Goal: Information Seeking & Learning: Find specific page/section

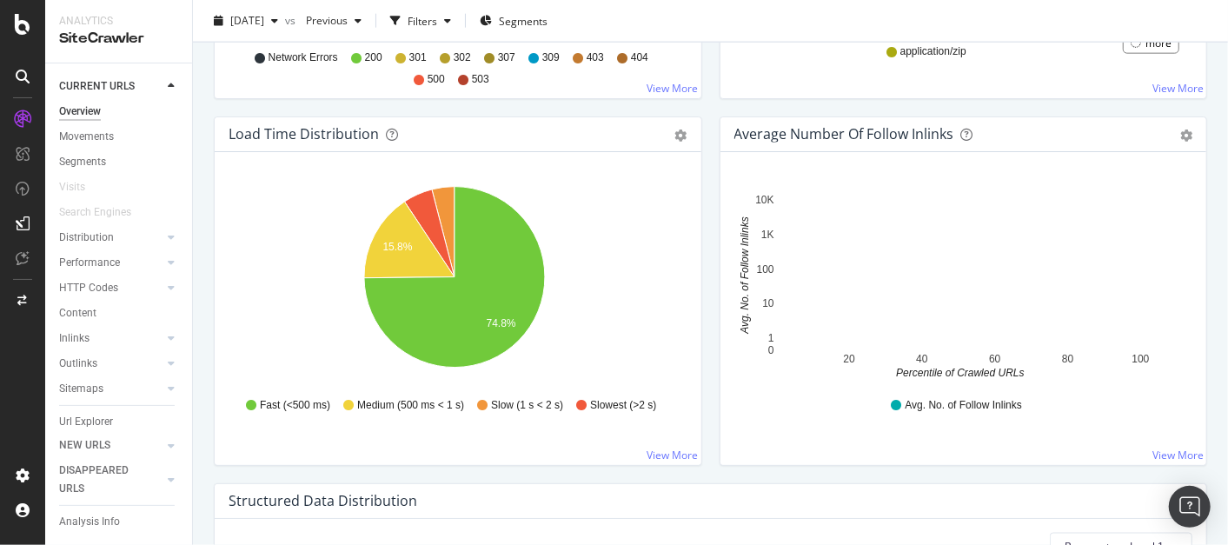
scroll to position [1201, 0]
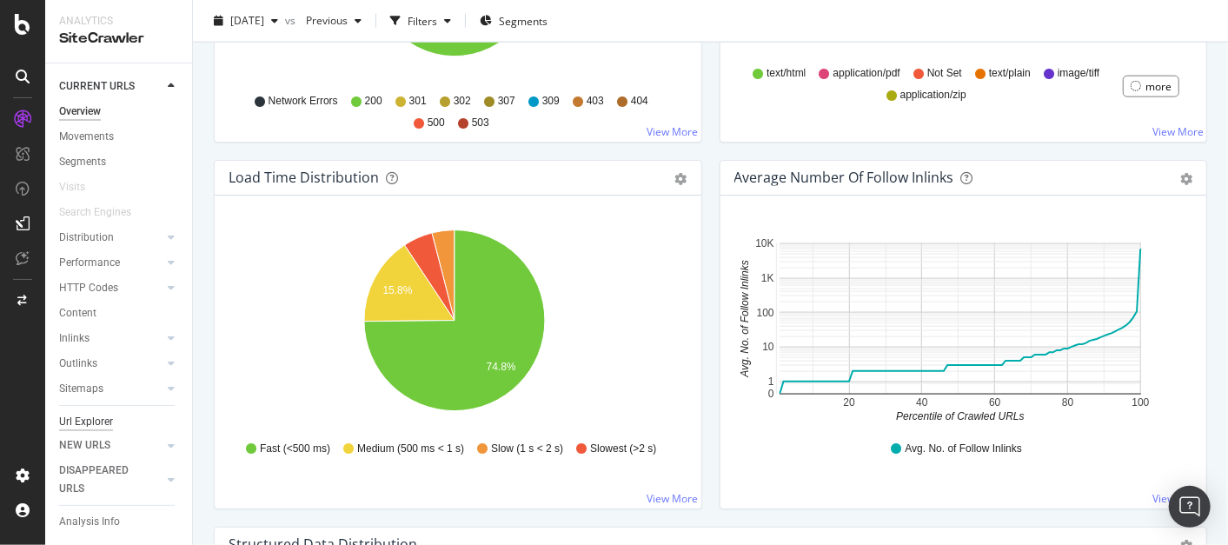
click at [91, 418] on div "Url Explorer" at bounding box center [86, 422] width 54 height 18
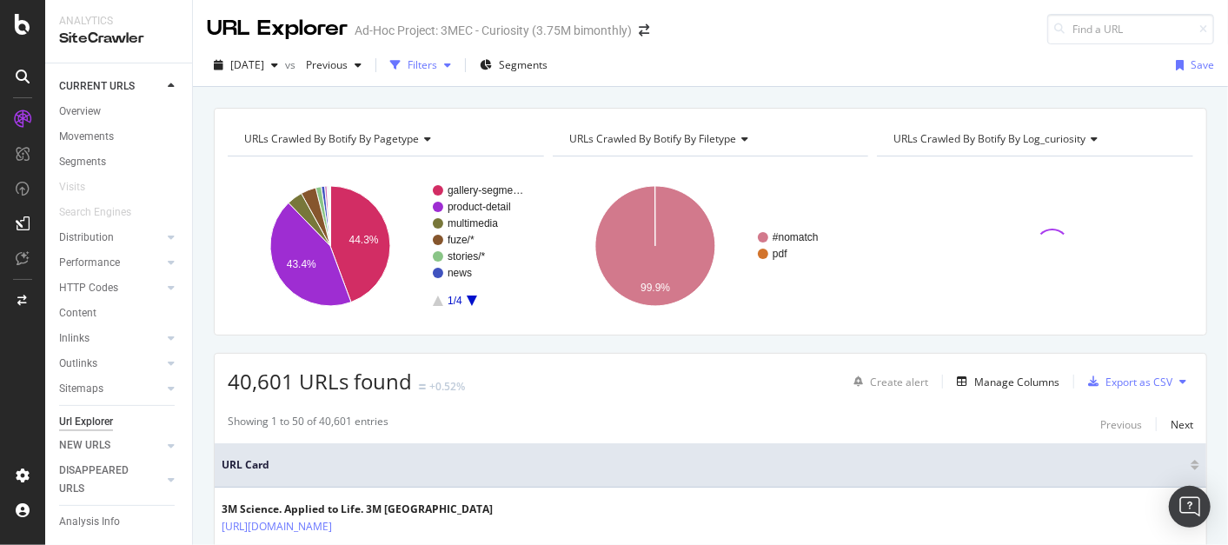
click at [458, 60] on div "button" at bounding box center [447, 65] width 21 height 10
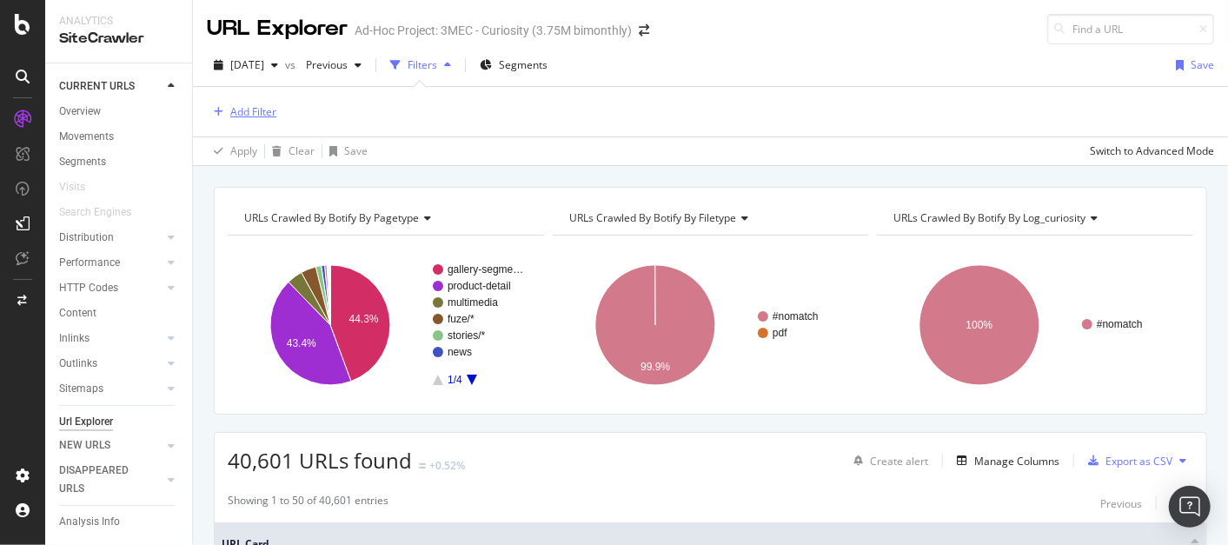
click at [245, 116] on div "Add Filter" at bounding box center [253, 111] width 46 height 15
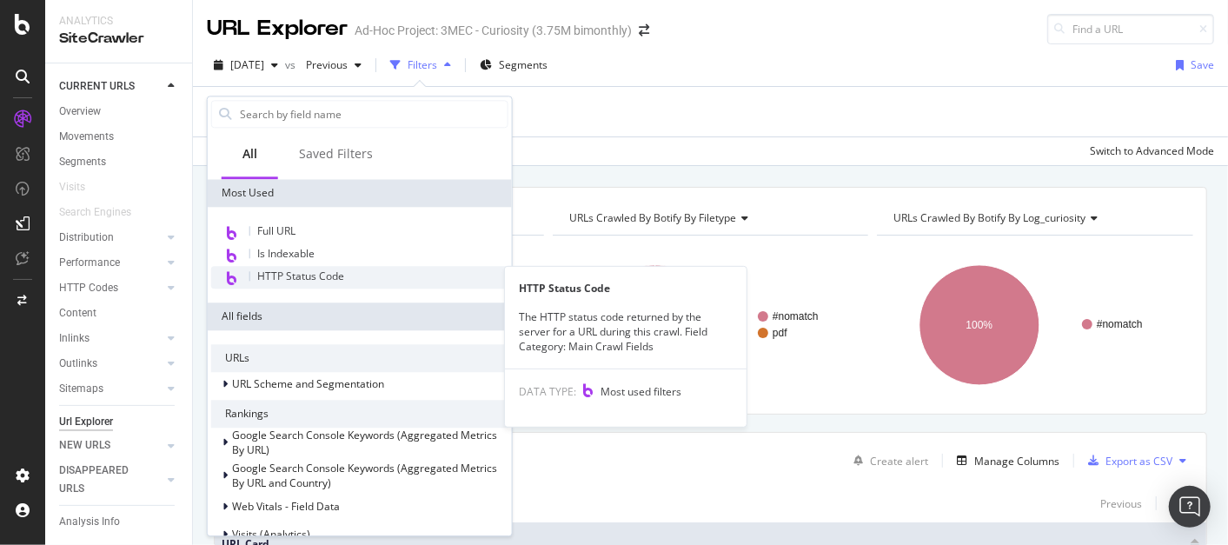
click at [320, 280] on span "HTTP Status Code" at bounding box center [300, 276] width 87 height 15
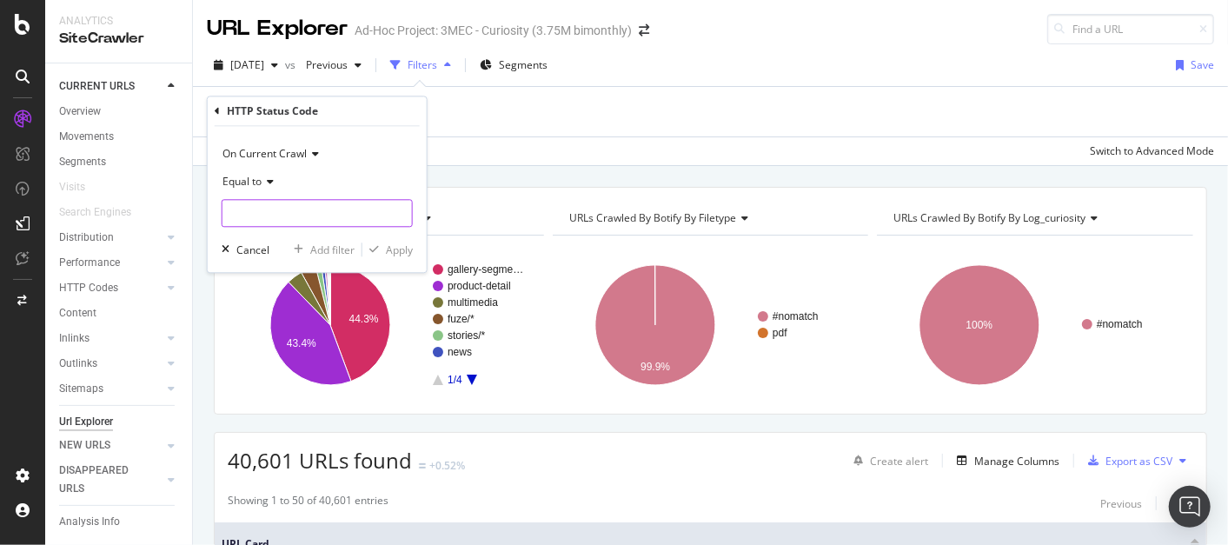
click at [298, 213] on input "number" at bounding box center [317, 214] width 191 height 28
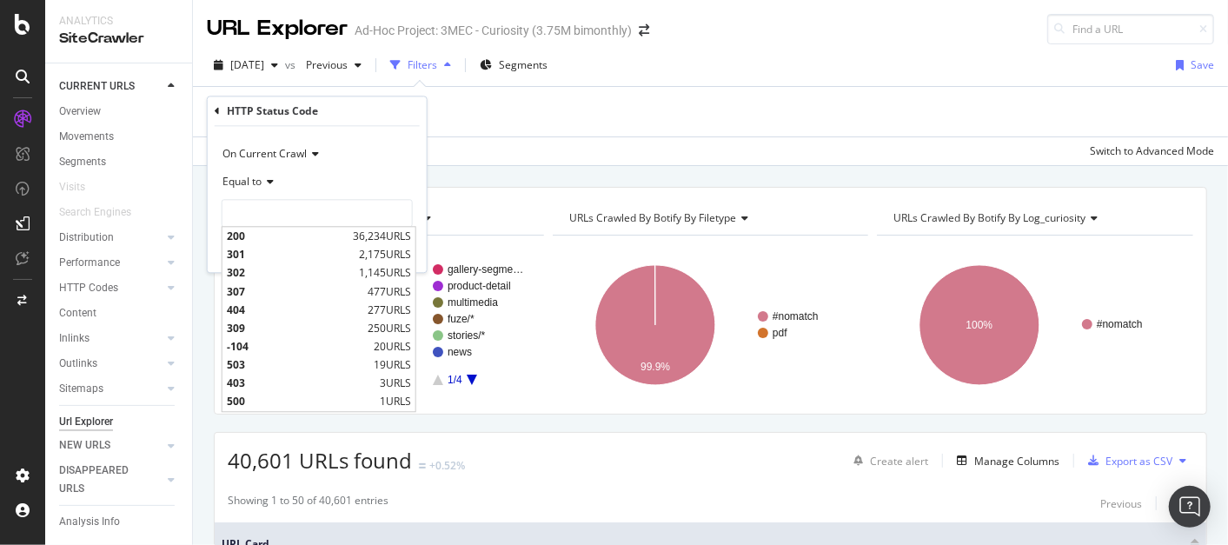
click at [256, 305] on span "404" at bounding box center [295, 310] width 136 height 15
type input "404"
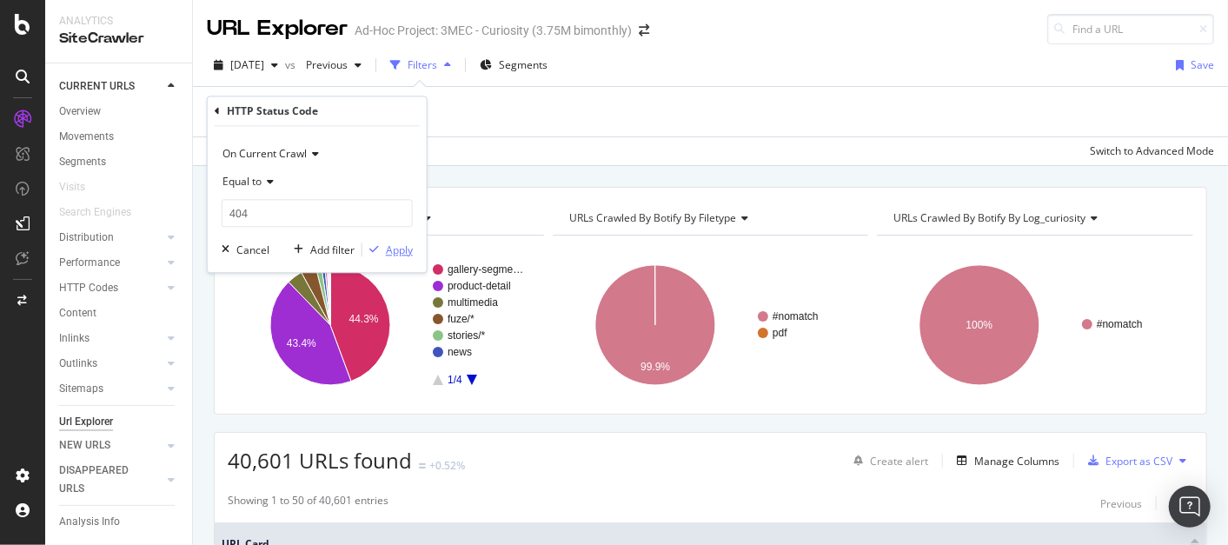
click at [403, 246] on div "Apply" at bounding box center [399, 250] width 27 height 15
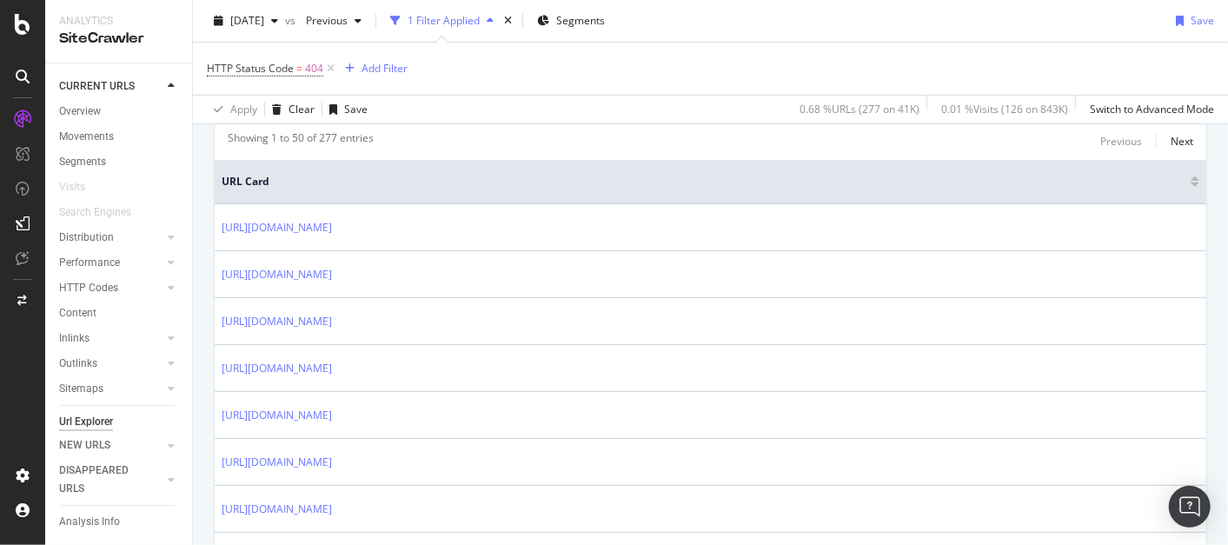
scroll to position [386, 0]
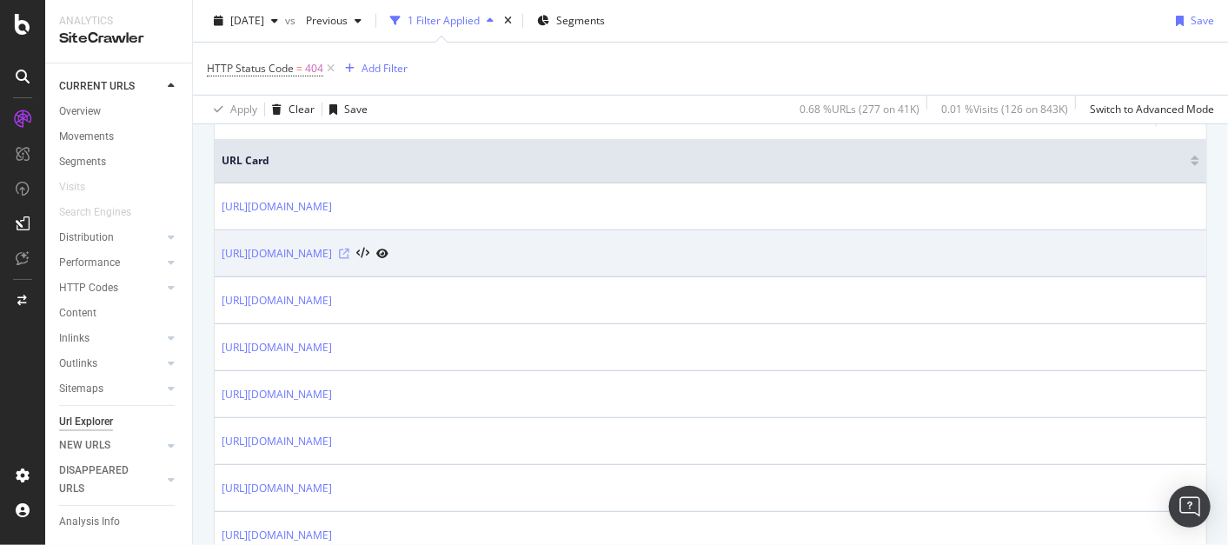
click at [349, 249] on icon at bounding box center [344, 254] width 10 height 10
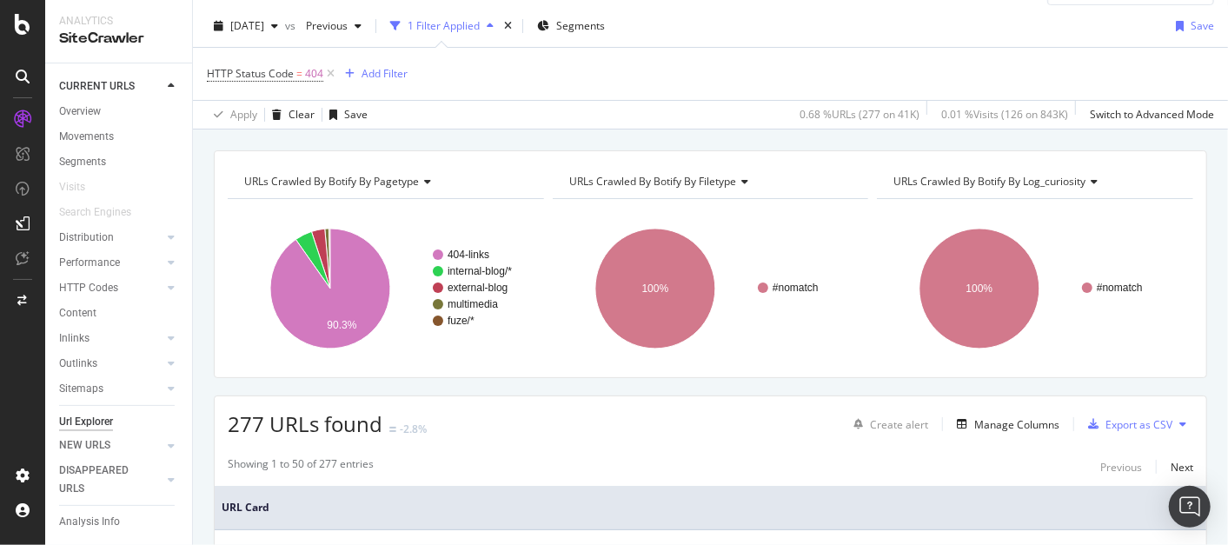
scroll to position [0, 0]
